Goal: Transaction & Acquisition: Purchase product/service

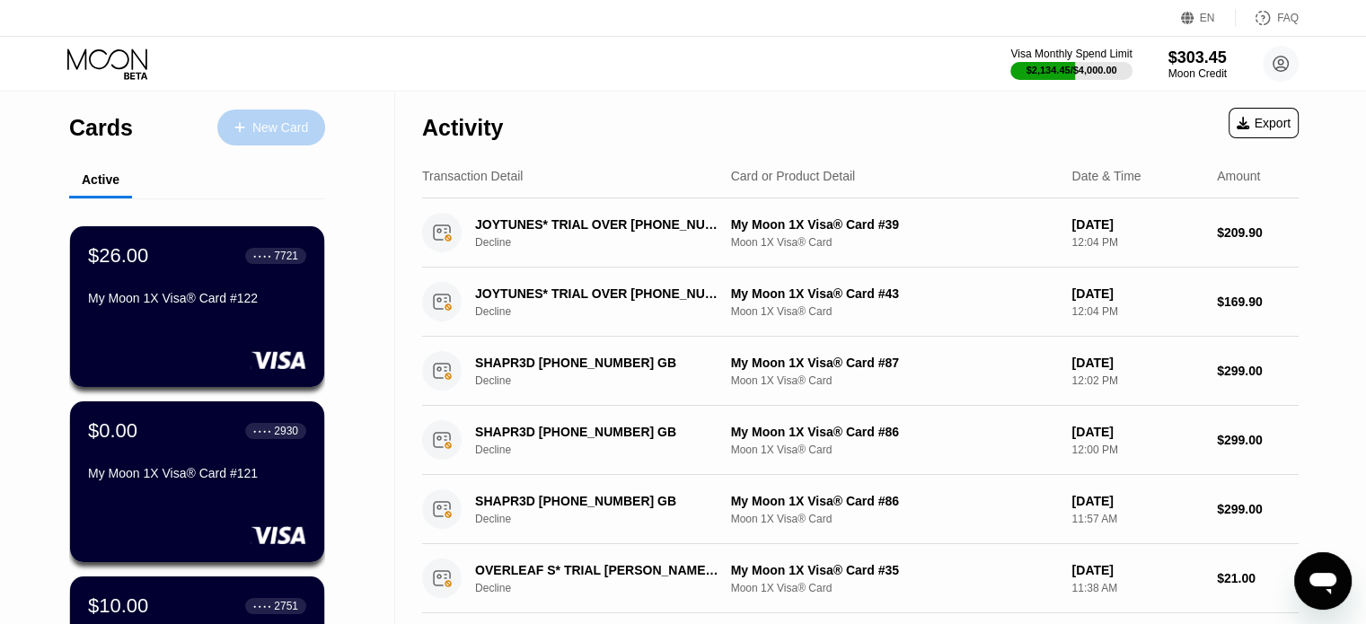
click at [239, 115] on div "New Card" at bounding box center [271, 128] width 108 height 36
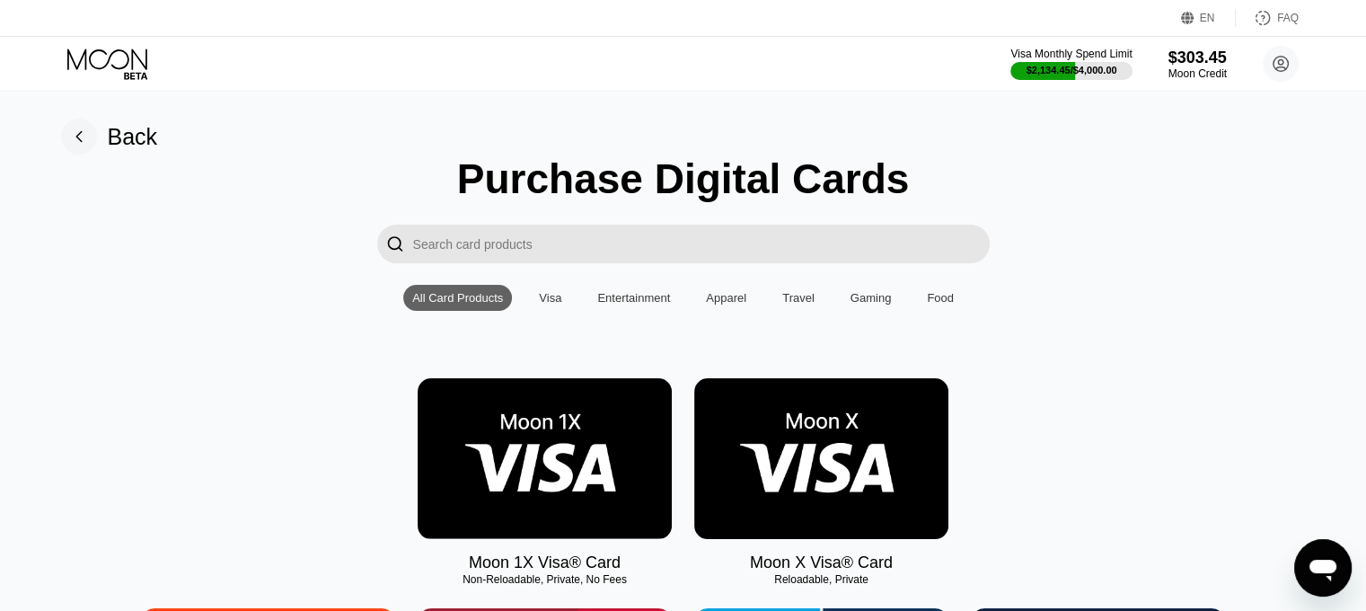
click at [604, 392] on img at bounding box center [545, 458] width 254 height 161
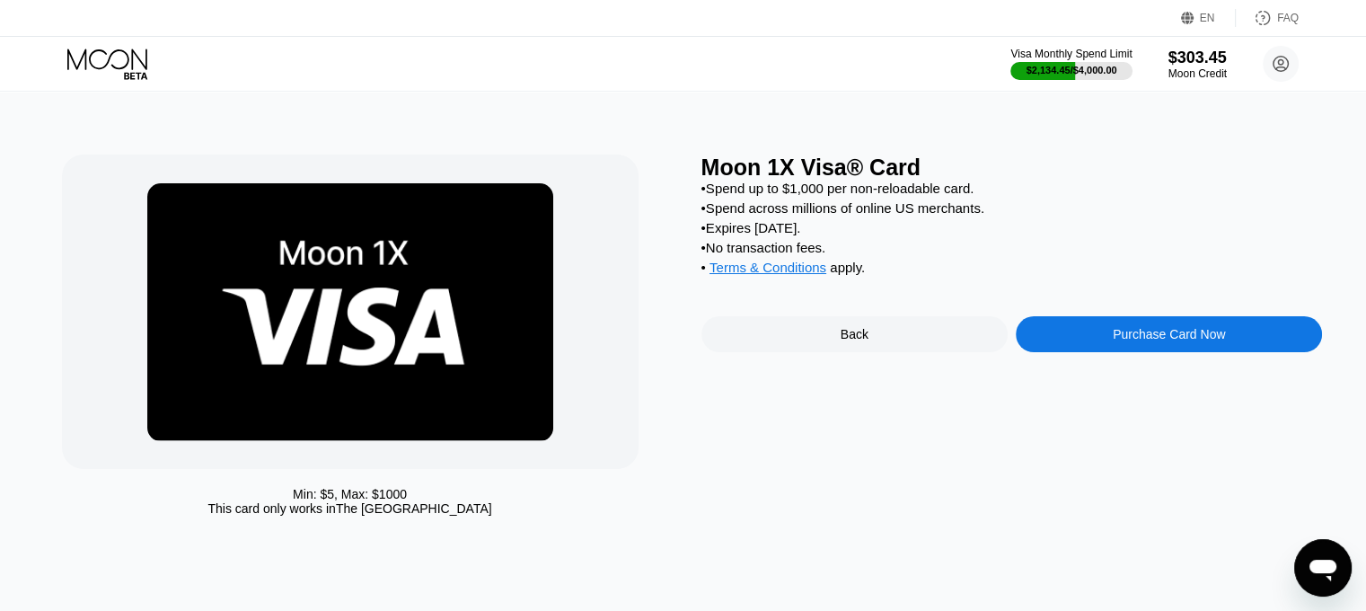
click at [1186, 352] on div "Purchase Card Now" at bounding box center [1169, 334] width 306 height 36
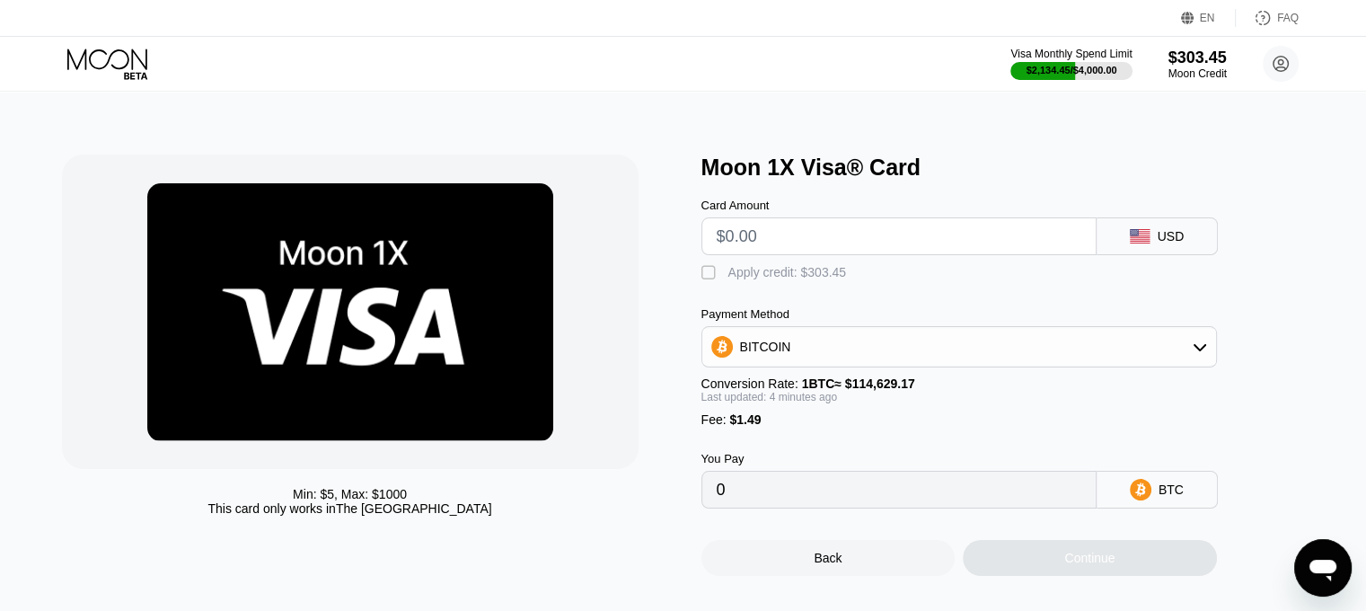
click at [844, 247] on input "text" at bounding box center [899, 236] width 365 height 36
type input "$6"
type input "0.00006531"
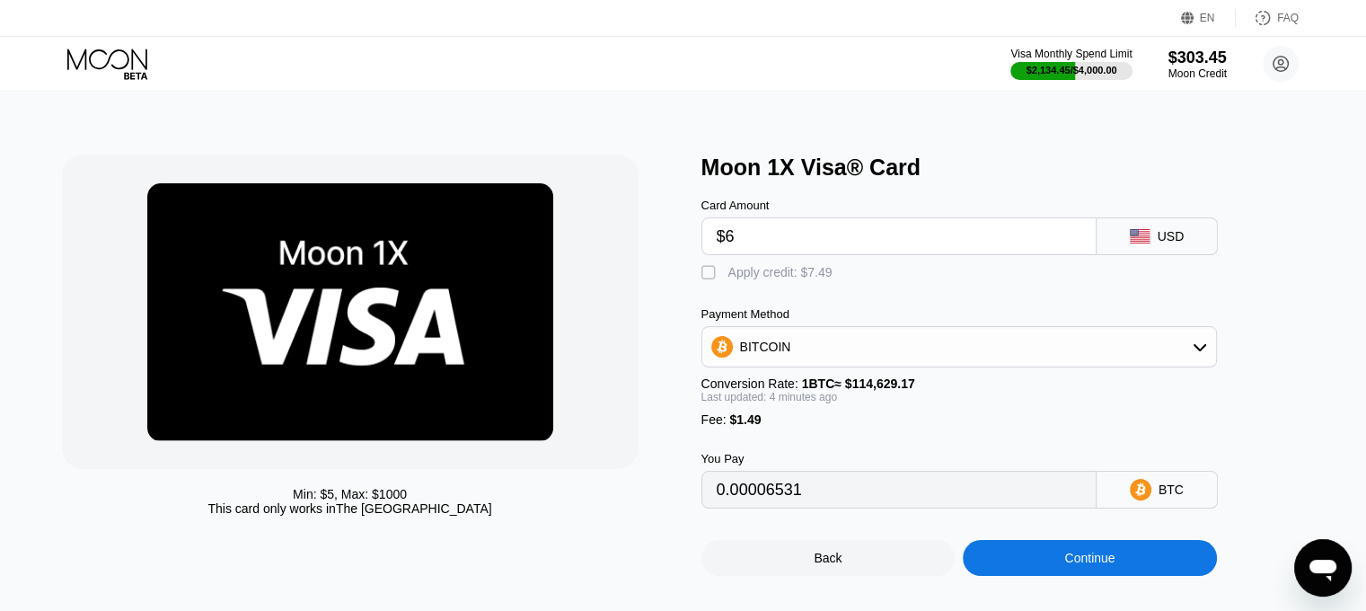
type input "$67"
type input "0.00059718"
type input "$67"
click at [758, 277] on div "Apply credit: $68.49" at bounding box center [783, 272] width 111 height 14
type input "0"
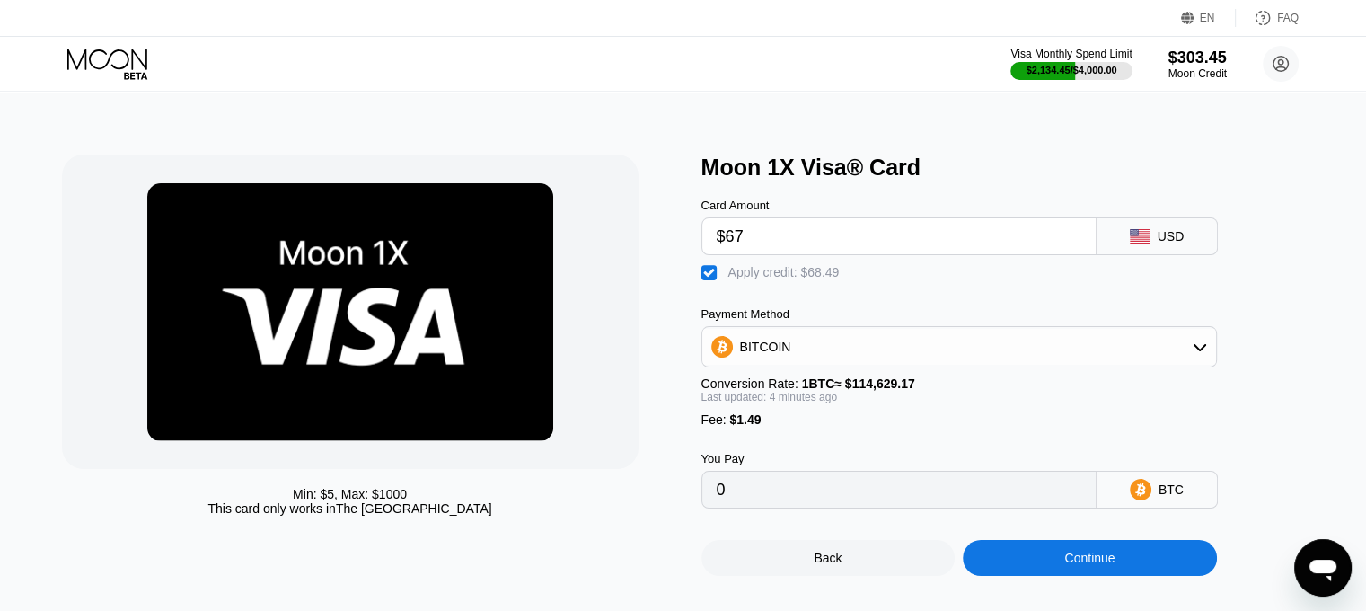
click at [1078, 565] on div "Continue" at bounding box center [1089, 558] width 50 height 14
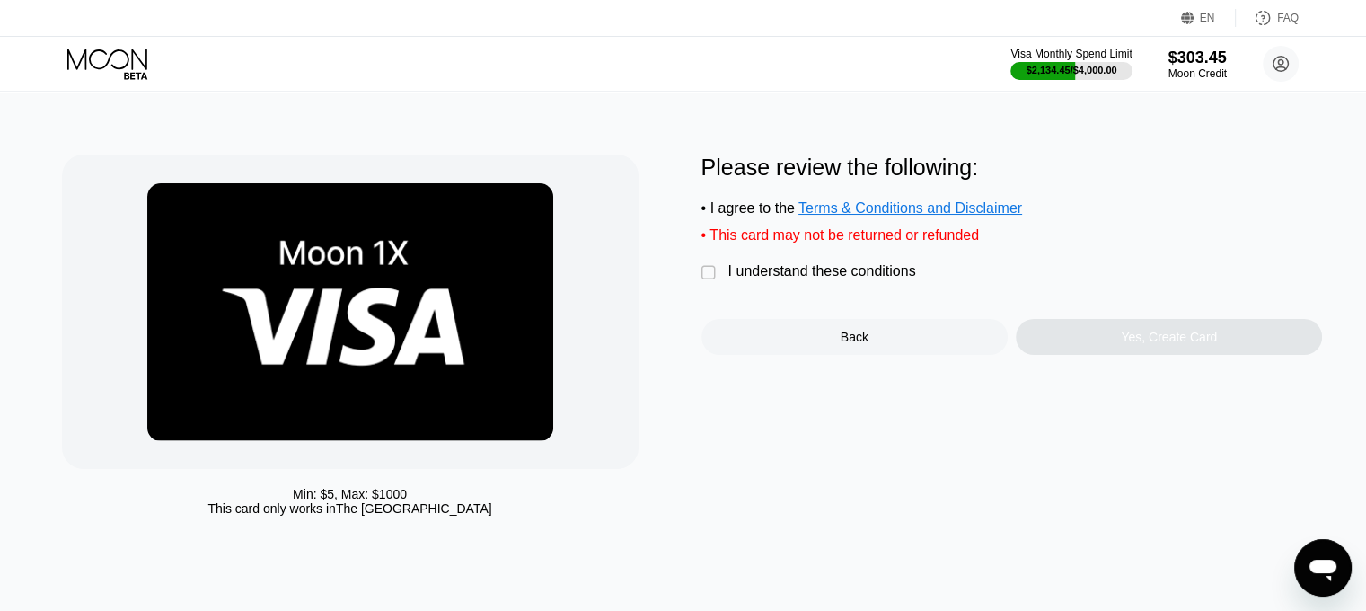
click at [794, 279] on div "I understand these conditions" at bounding box center [822, 271] width 188 height 16
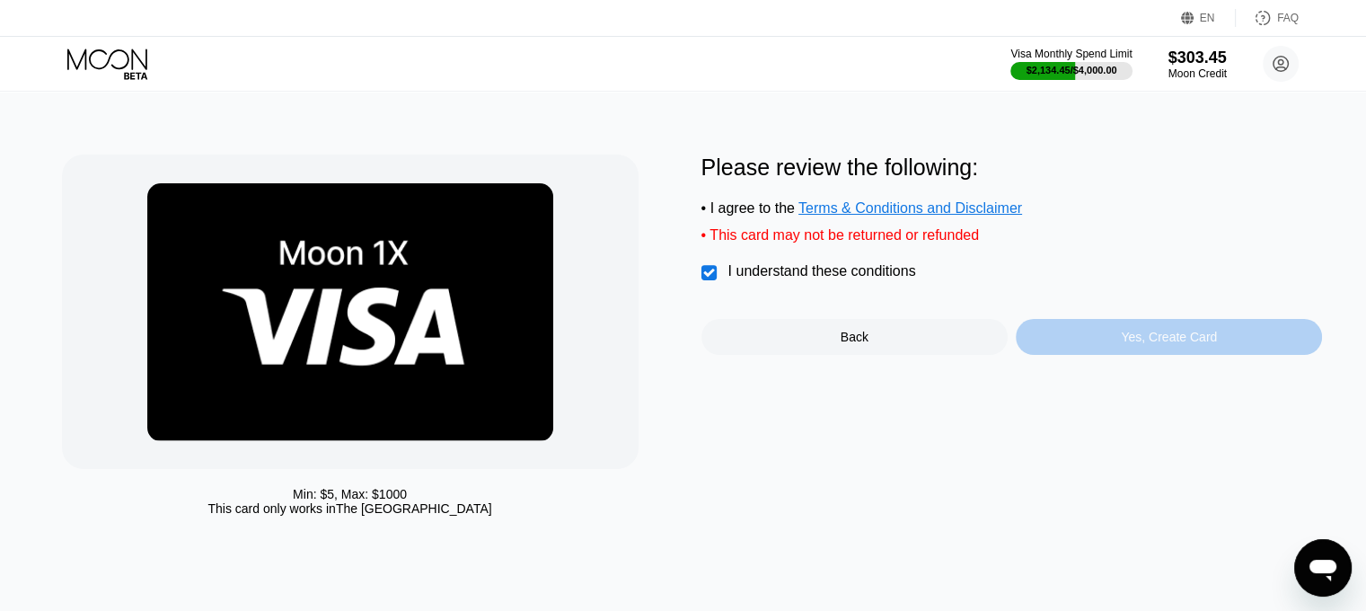
click at [1119, 340] on div "Yes, Create Card" at bounding box center [1169, 337] width 306 height 36
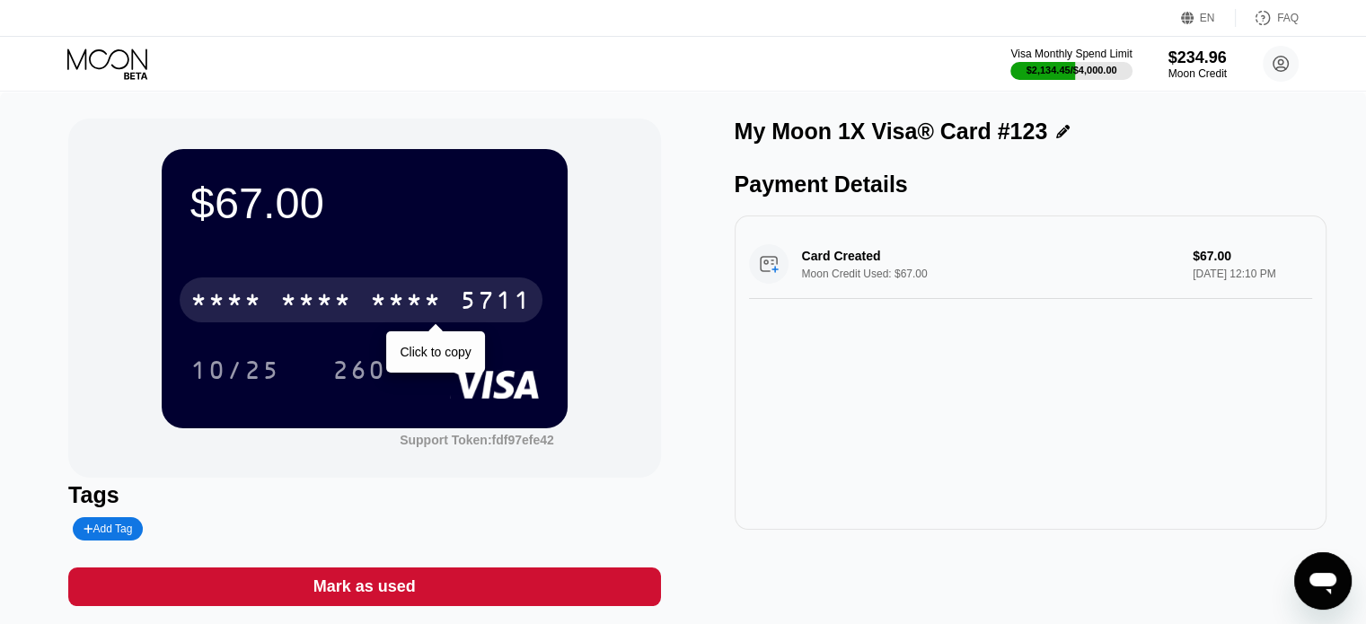
click at [466, 298] on div "5711" at bounding box center [496, 302] width 72 height 29
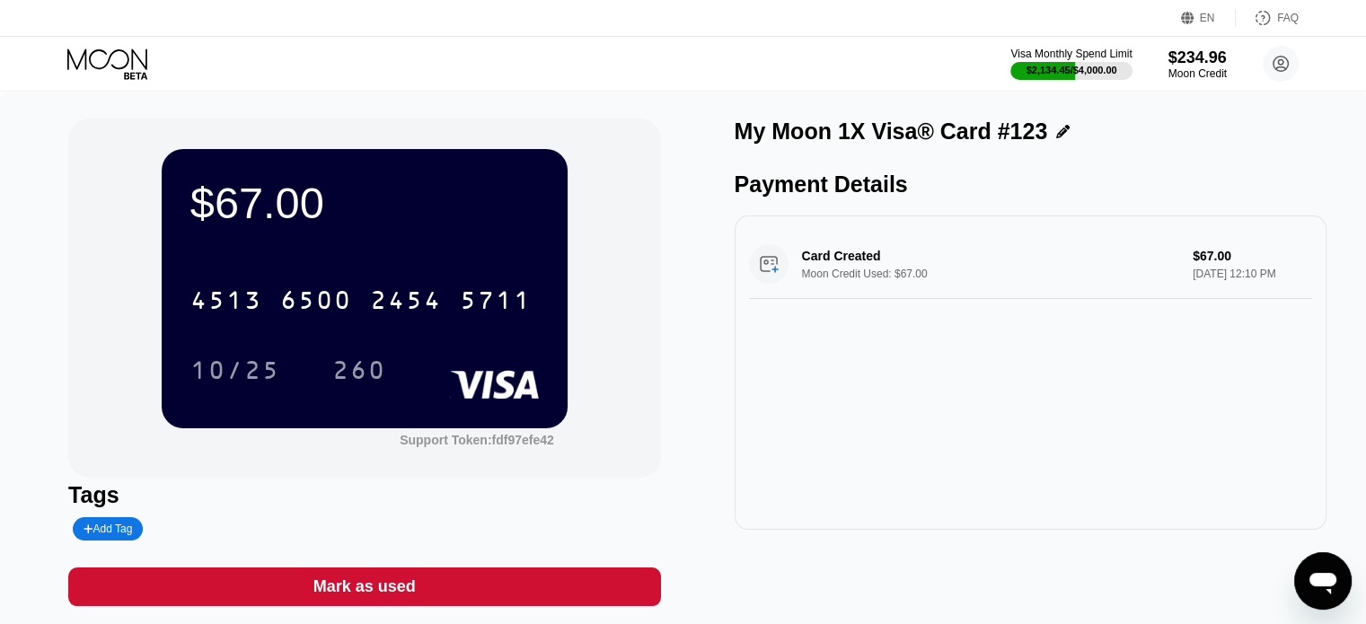
click at [0, 342] on div "$67.00 4513 6500 2454 5711 10/25 260 Support Token: fdf97efe42 Tags Add Tag [PE…" at bounding box center [683, 372] width 1366 height 560
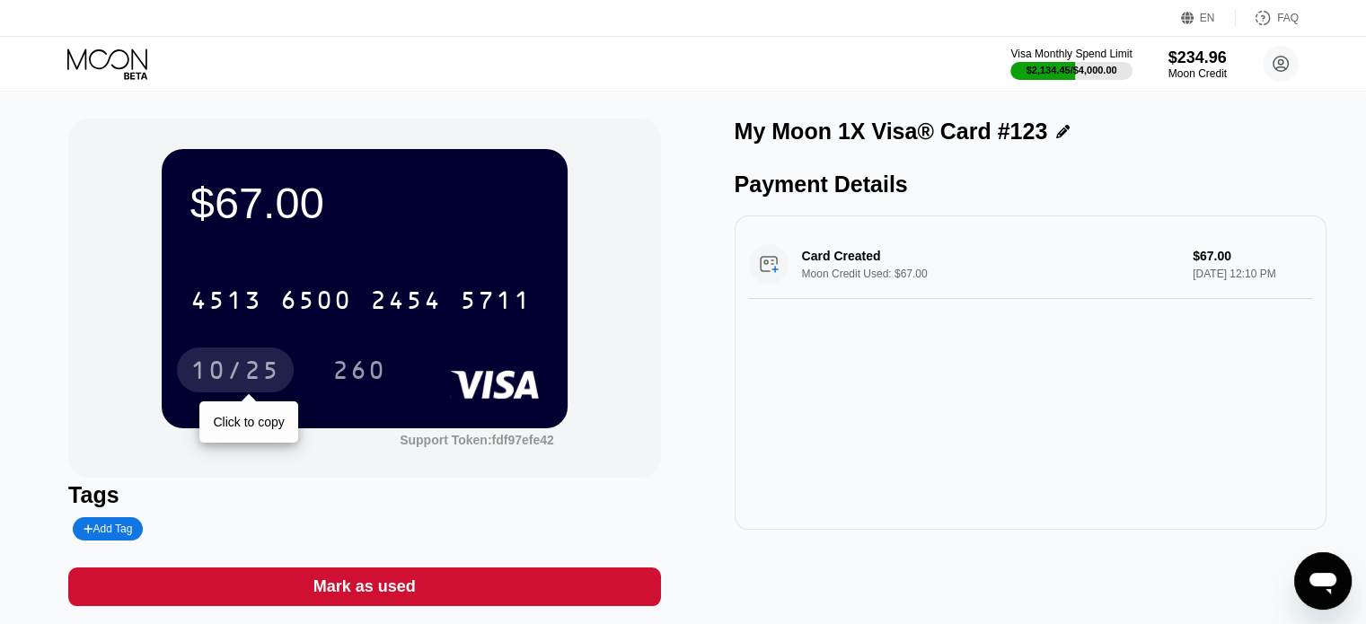
click at [252, 361] on div "10/25" at bounding box center [235, 372] width 90 height 29
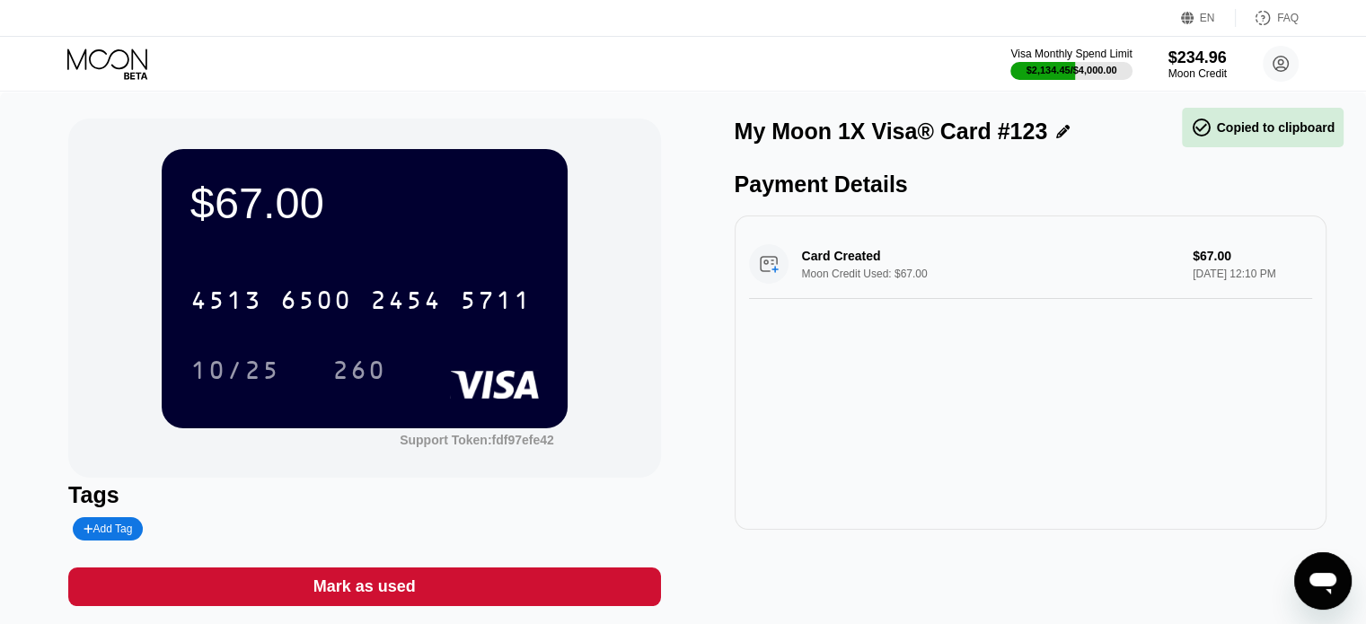
drag, startPoint x: 1, startPoint y: 378, endPoint x: 18, endPoint y: 383, distance: 17.6
click at [1, 378] on div "$67.00 4513 6500 2454 5711 10/25 260 Support Token: fdf97efe42 Tags Add Tag [PE…" at bounding box center [683, 372] width 1366 height 560
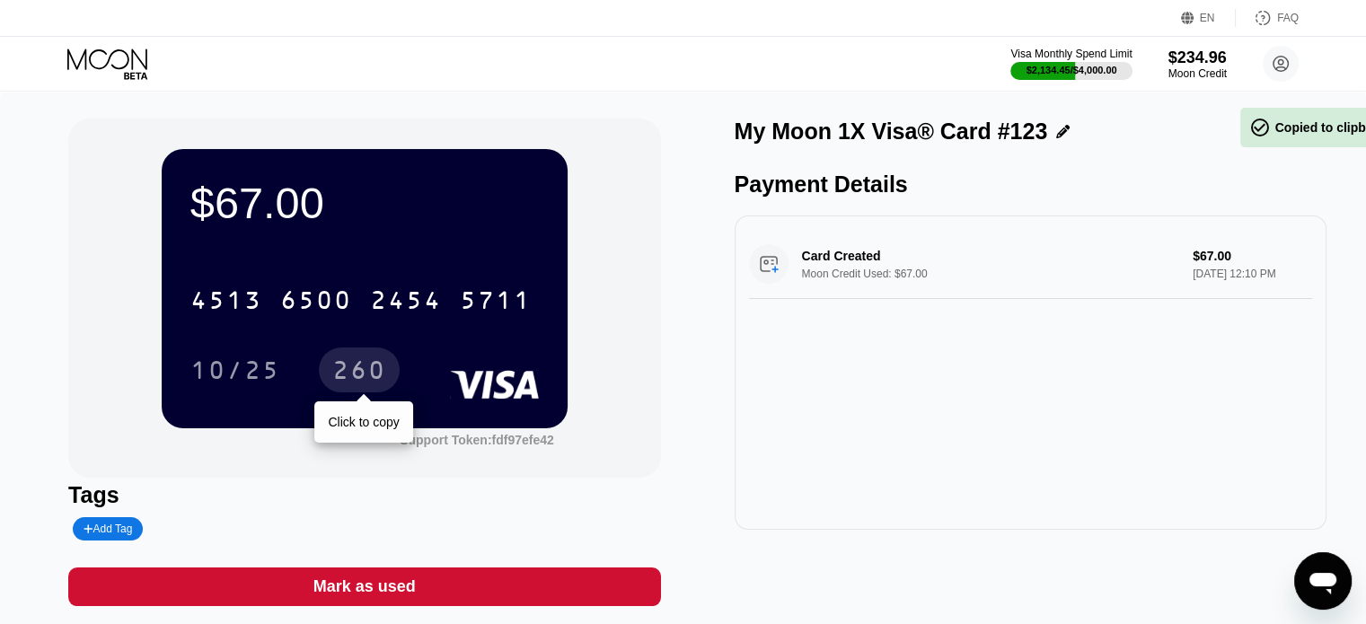
click at [365, 373] on div "260" at bounding box center [359, 372] width 54 height 29
